Goal: Task Accomplishment & Management: Manage account settings

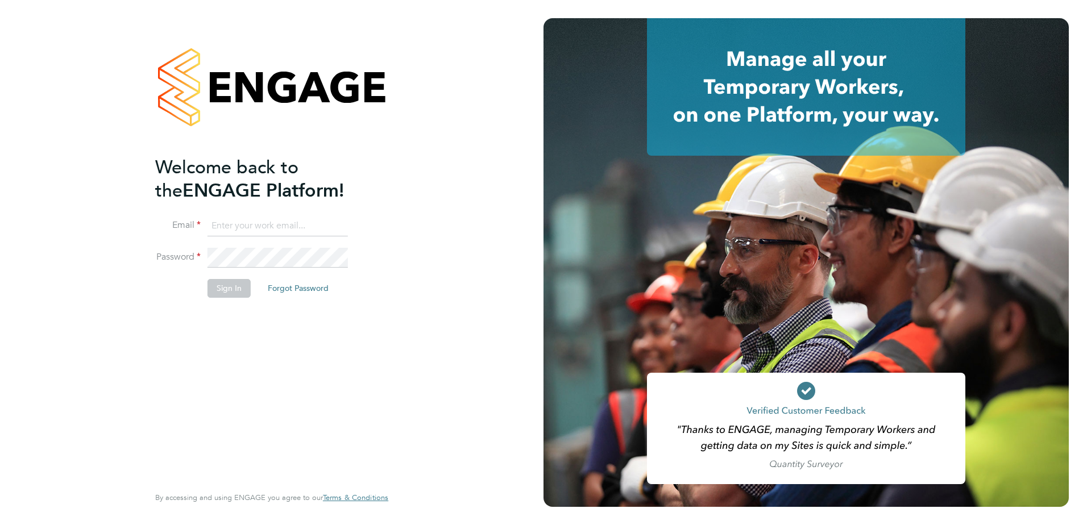
type input "Calvin.buckland@brightonandhovealbion.com"
click at [221, 289] on button "Sign In" at bounding box center [229, 288] width 43 height 18
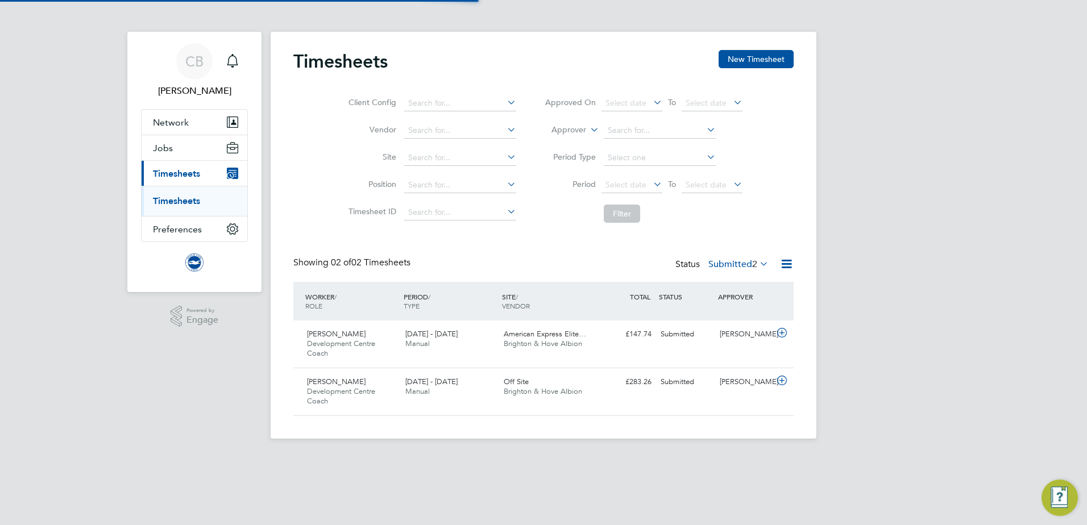
scroll to position [29, 99]
click at [781, 334] on icon at bounding box center [782, 333] width 14 height 9
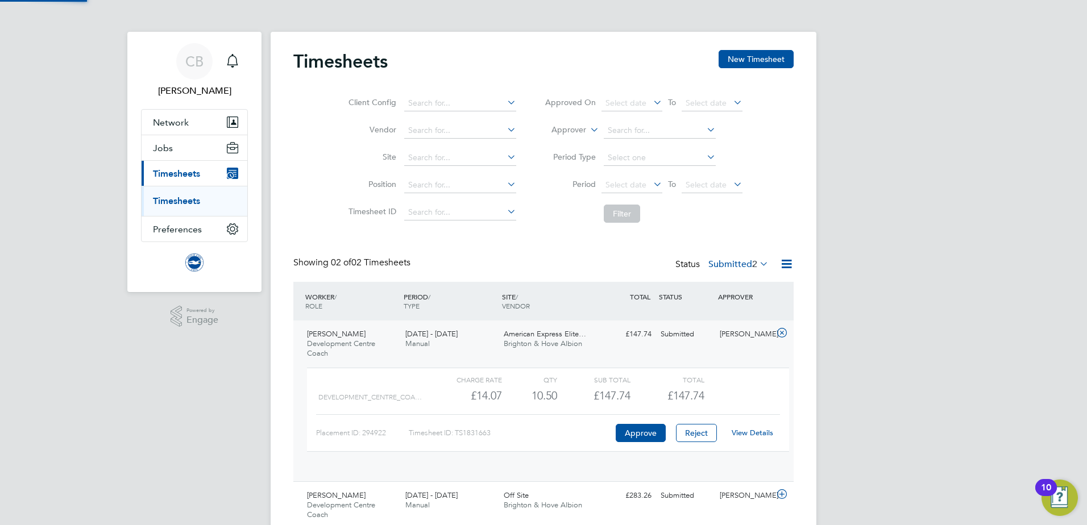
scroll to position [19, 111]
click at [755, 433] on link "View Details" at bounding box center [753, 433] width 42 height 10
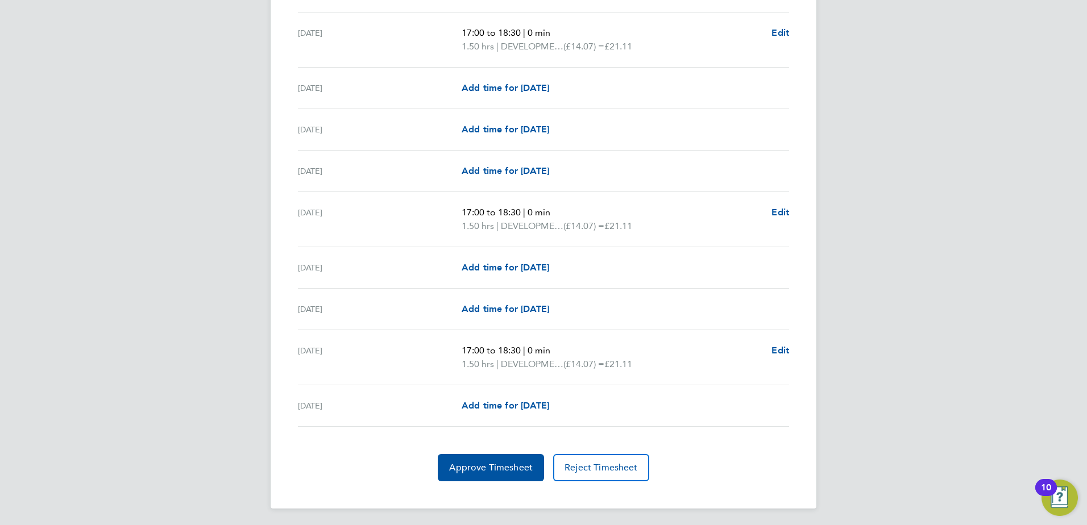
scroll to position [1288, 0]
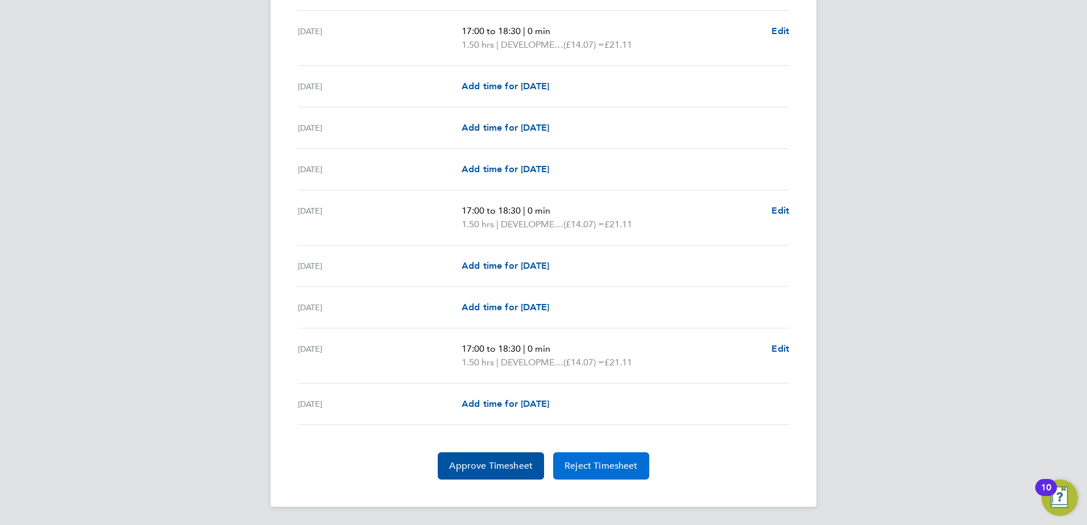
click at [604, 467] on span "Reject Timesheet" at bounding box center [601, 466] width 73 height 11
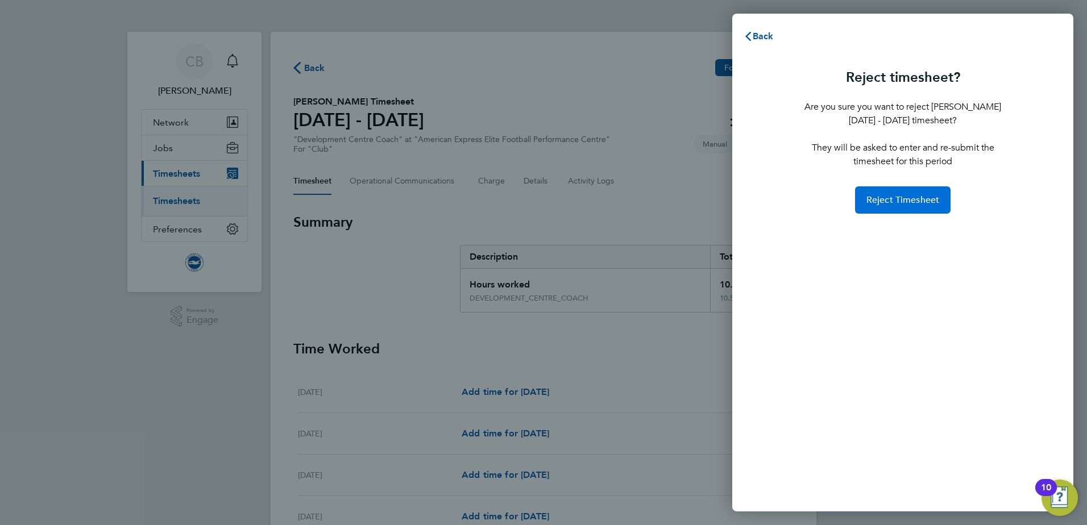
click at [903, 202] on span "Reject Timesheet" at bounding box center [903, 199] width 73 height 11
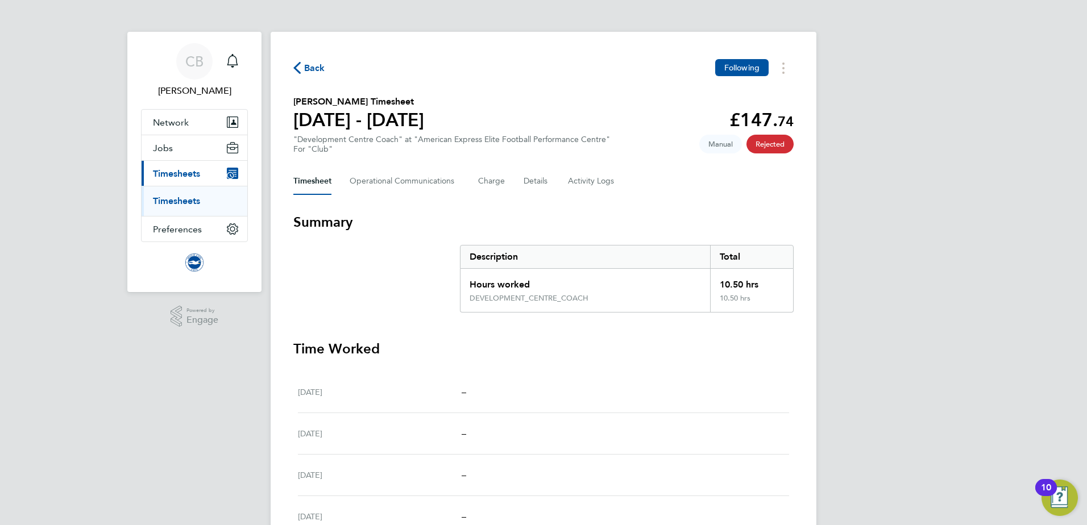
click at [307, 64] on span "Back" at bounding box center [314, 68] width 21 height 14
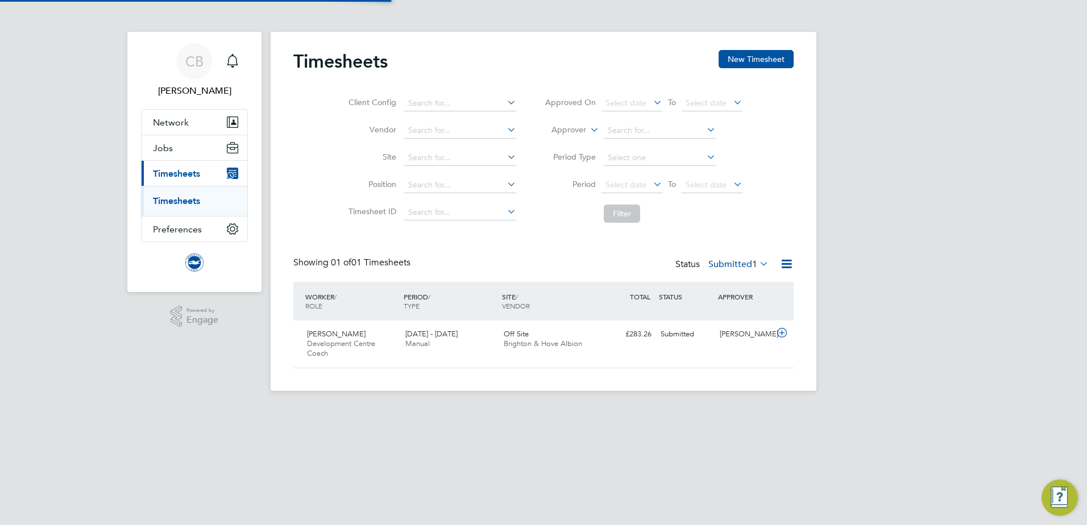
scroll to position [29, 99]
click at [782, 334] on icon at bounding box center [782, 333] width 14 height 9
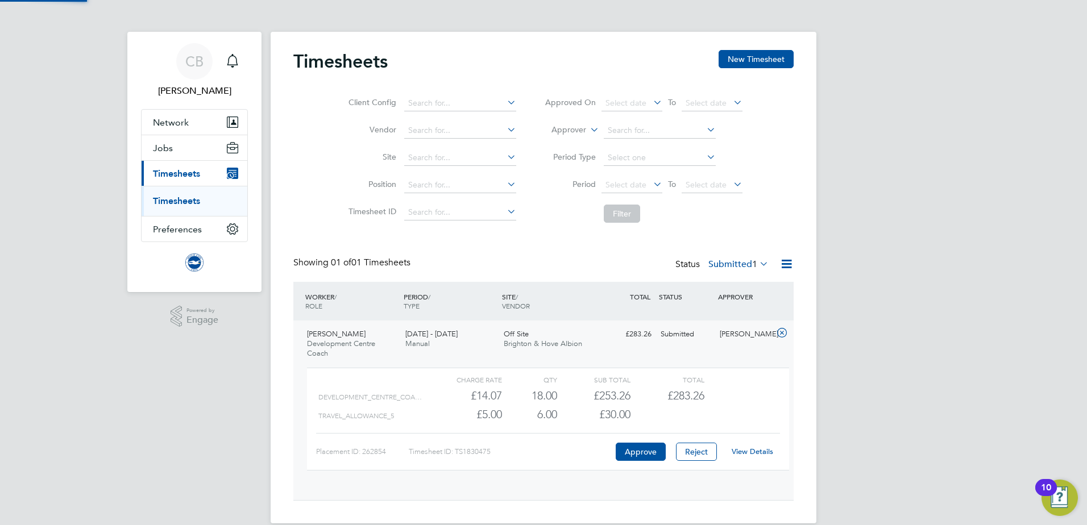
scroll to position [19, 111]
click at [760, 451] on link "View Details" at bounding box center [753, 452] width 42 height 10
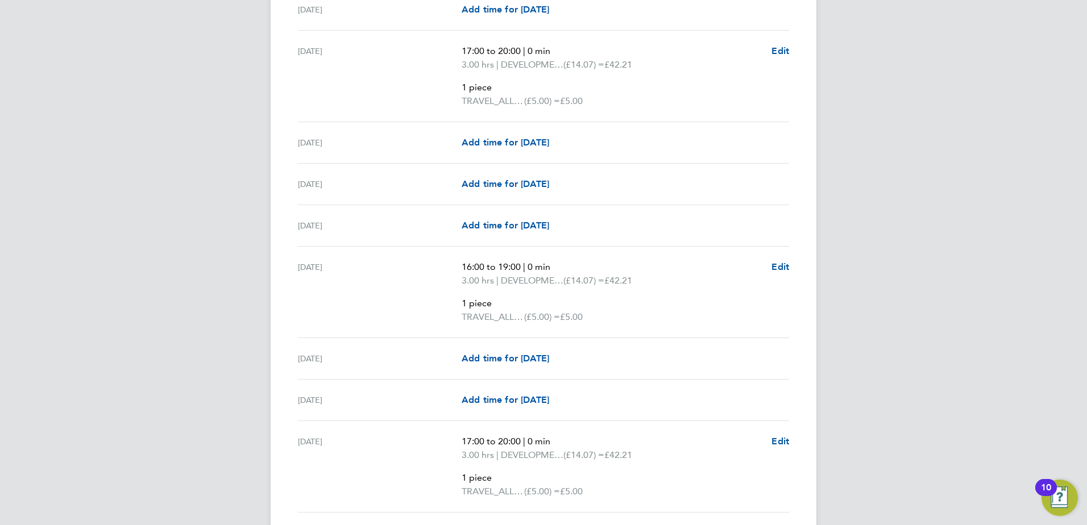
scroll to position [1536, 0]
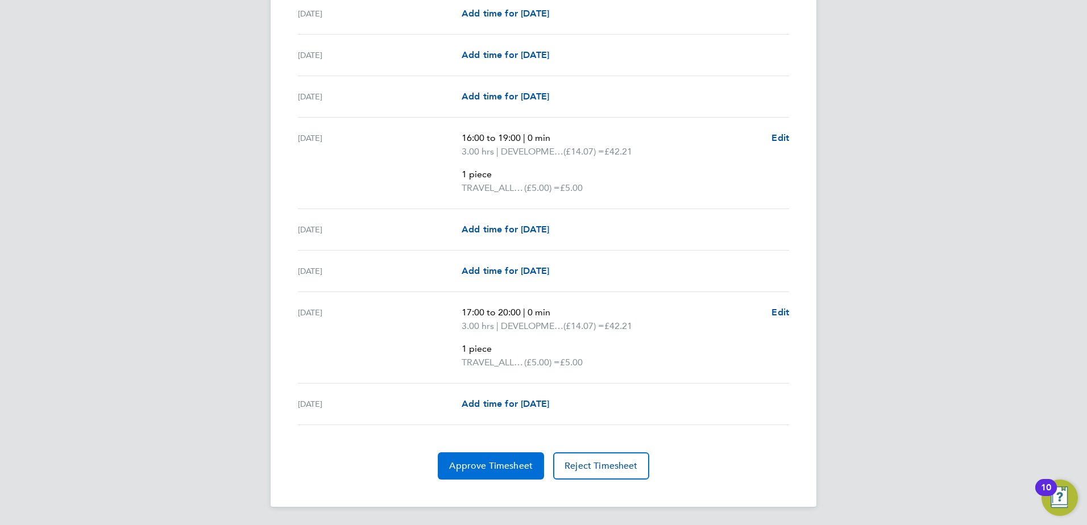
click at [501, 467] on span "Approve Timesheet" at bounding box center [491, 466] width 84 height 11
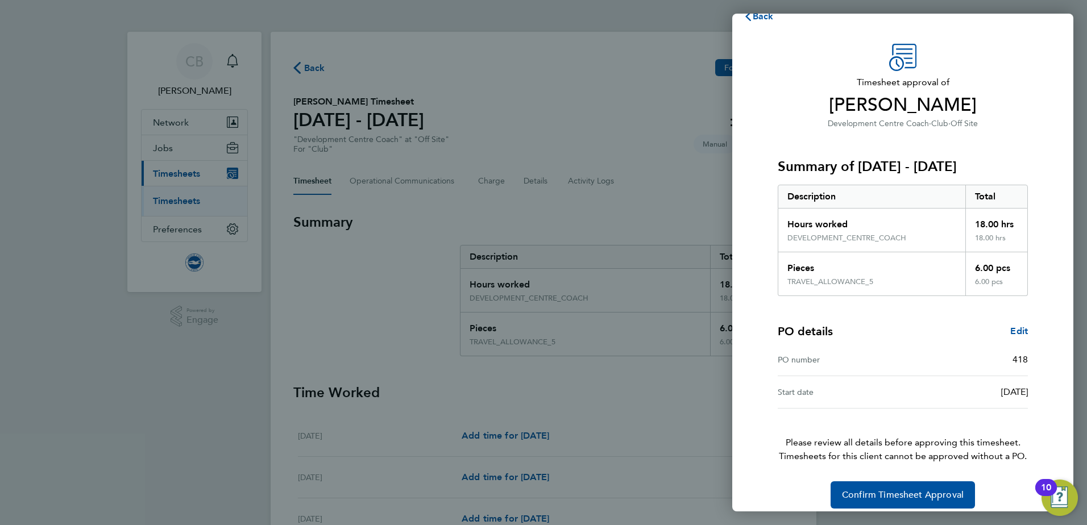
scroll to position [31, 0]
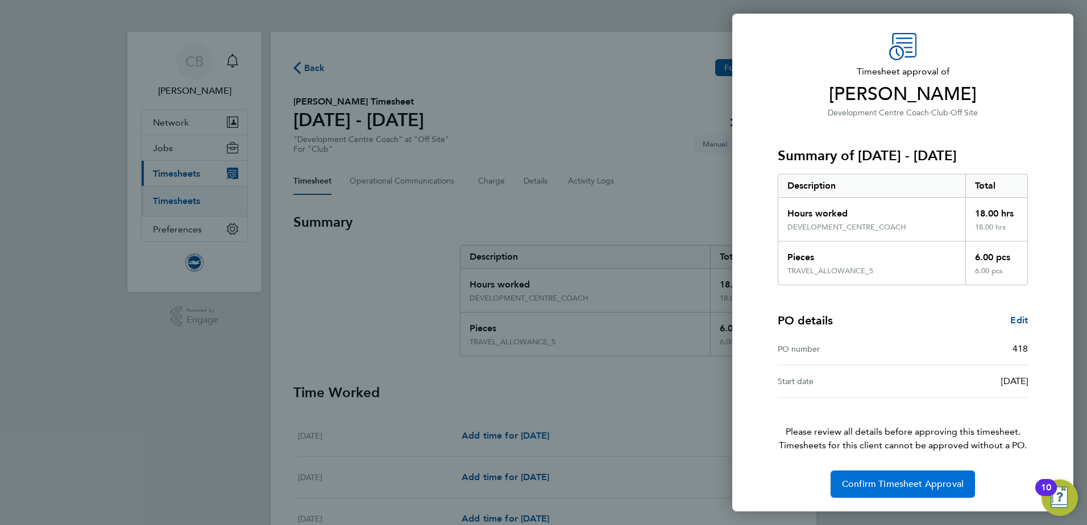
click at [907, 486] on span "Confirm Timesheet Approval" at bounding box center [903, 484] width 122 height 11
